Goal: Find specific page/section: Find specific page/section

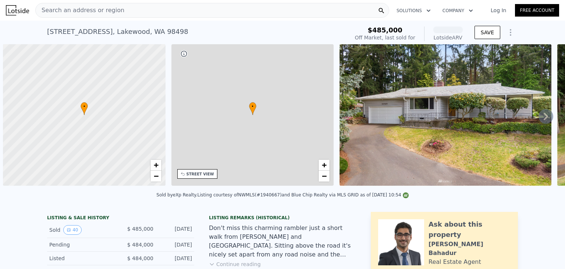
scroll to position [0, 3]
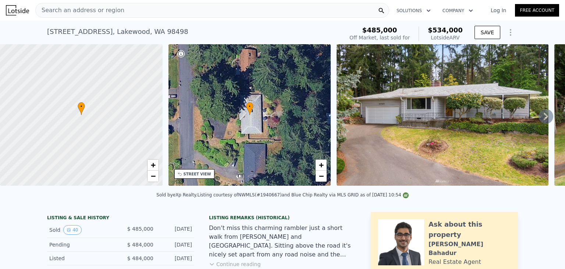
click at [195, 7] on div "Search an address or region" at bounding box center [212, 10] width 354 height 15
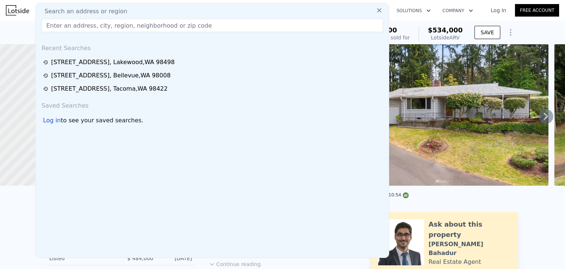
click at [195, 7] on div "Search an address or region" at bounding box center [212, 11] width 347 height 9
paste input "[STREET_ADDRESS][PERSON_NAME]"
click at [178, 24] on input "text" at bounding box center [212, 25] width 341 height 13
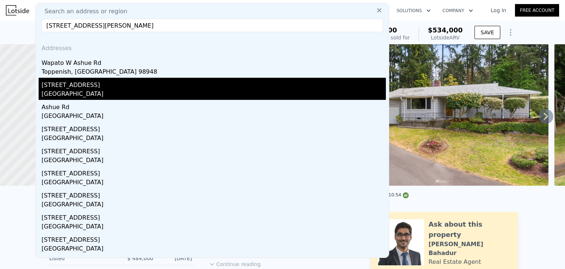
type input "[STREET_ADDRESS][PERSON_NAME]"
click at [168, 90] on div "[GEOGRAPHIC_DATA]" at bounding box center [214, 94] width 344 height 10
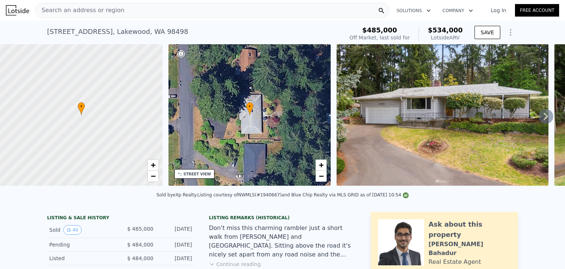
click at [201, 25] on div "[STREET_ADDRESS] Sold [DATE] for $485k (~ARV $534k )" at bounding box center [194, 34] width 294 height 21
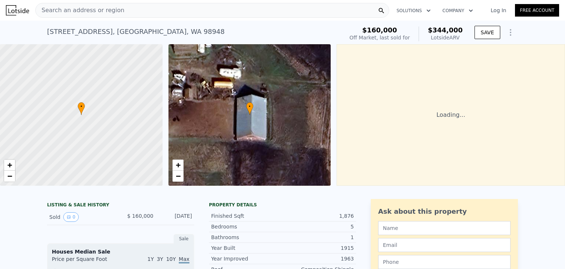
click at [202, 8] on div "Search an address or region" at bounding box center [212, 10] width 354 height 15
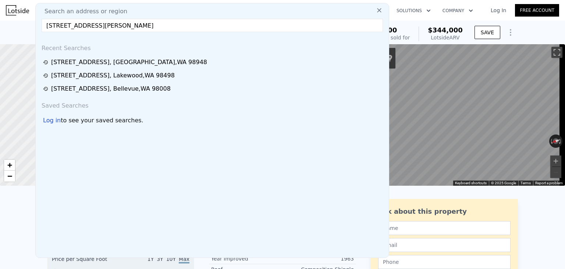
click at [185, 25] on input "[STREET_ADDRESS][PERSON_NAME]" at bounding box center [212, 25] width 341 height 13
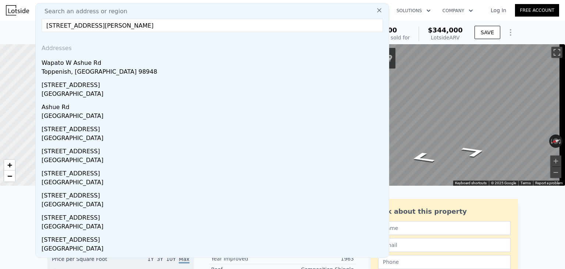
type input "[STREET_ADDRESS][PERSON_NAME]"
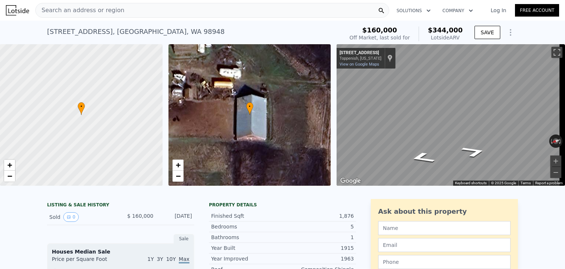
click at [157, 11] on div "Search an address or region" at bounding box center [212, 10] width 354 height 15
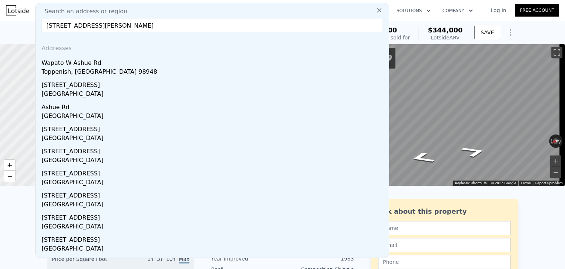
type input "[STREET_ADDRESS][PERSON_NAME]"
